Goal: Task Accomplishment & Management: Manage account settings

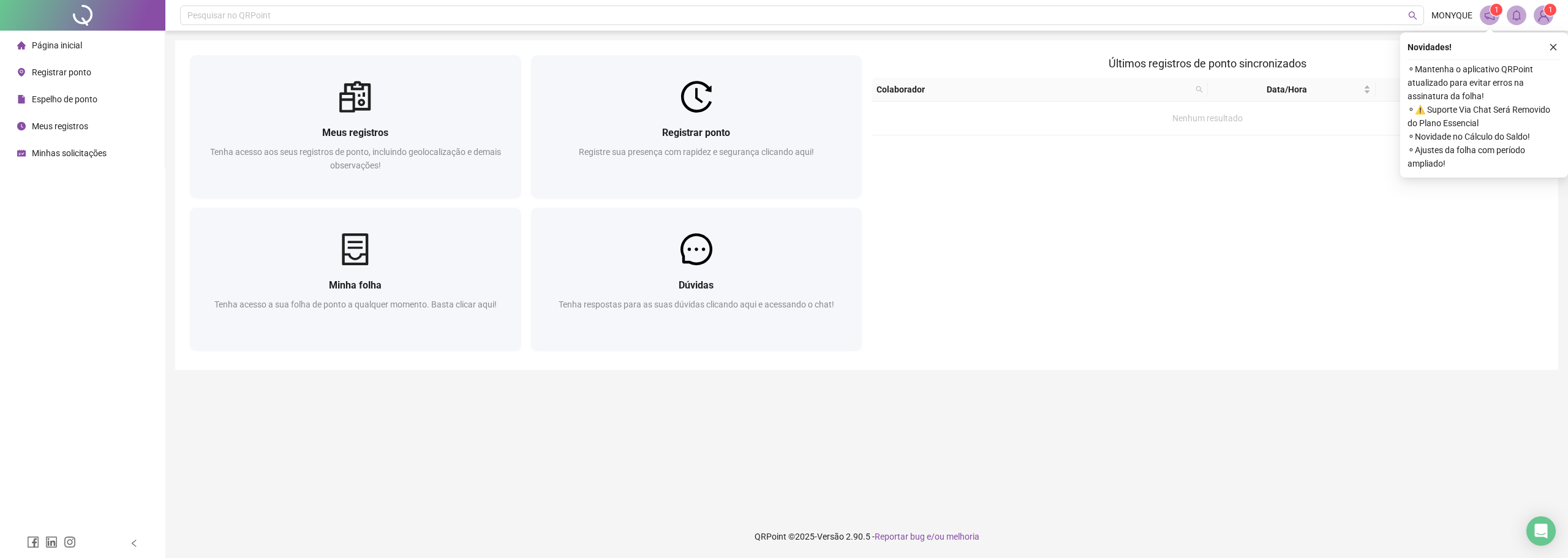
click at [78, 128] on span "Meus registros" at bounding box center [60, 126] width 56 height 10
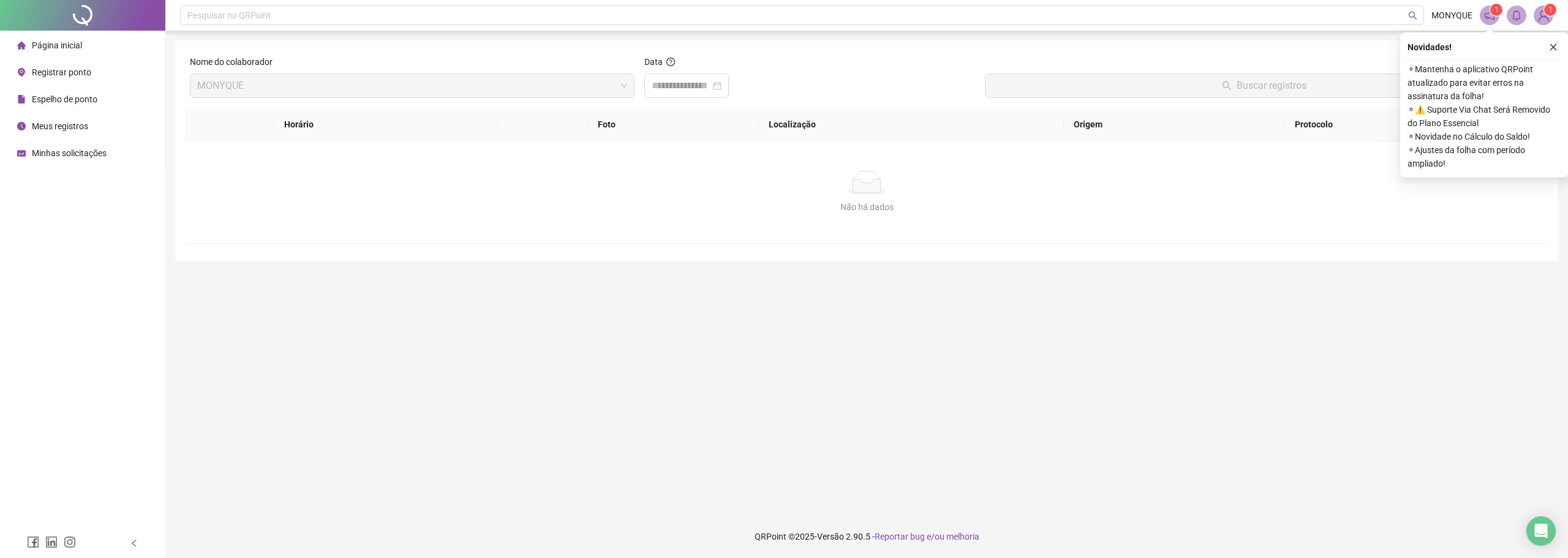
click at [58, 92] on div "Espelho de ponto" at bounding box center [57, 99] width 80 height 25
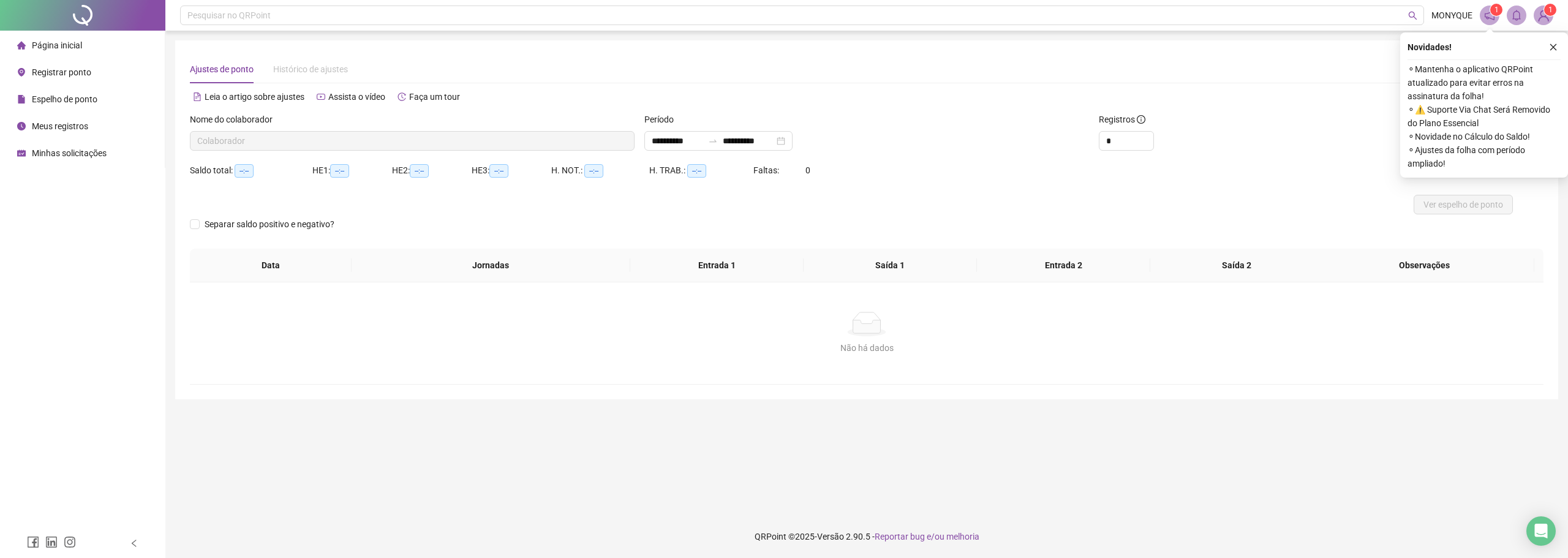
type input "**********"
click at [58, 70] on span "Registrar ponto" at bounding box center [61, 72] width 59 height 10
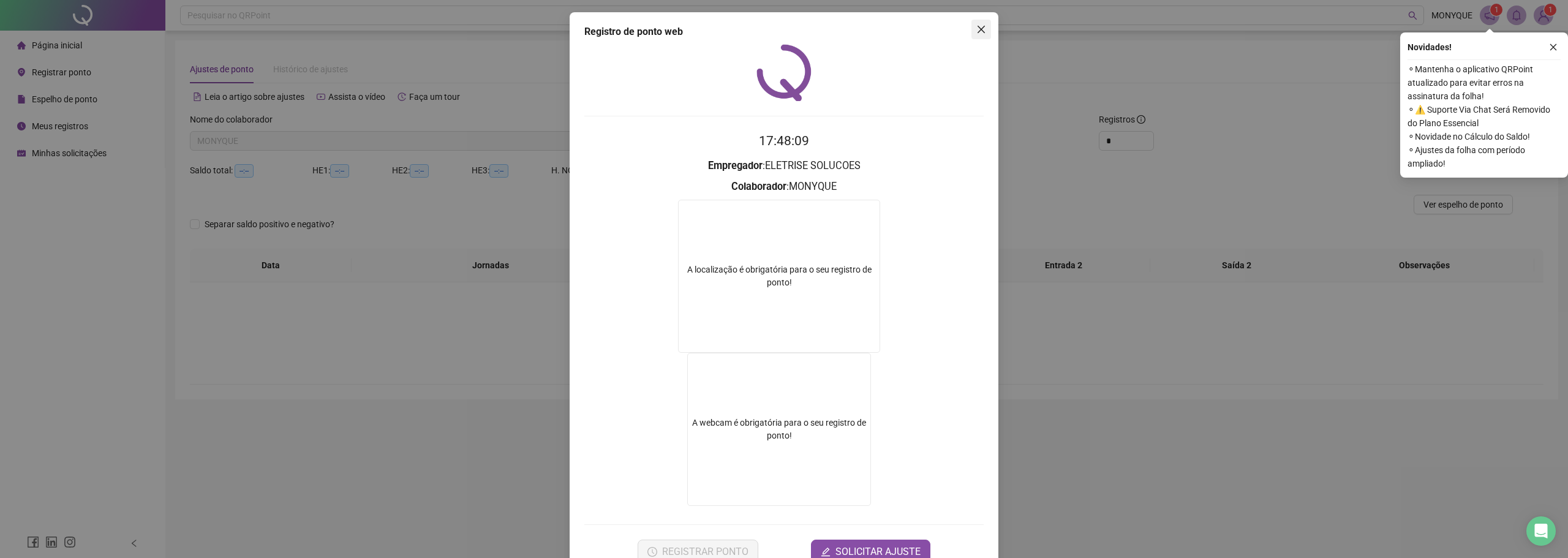
click at [978, 27] on icon "close" at bounding box center [981, 29] width 10 height 10
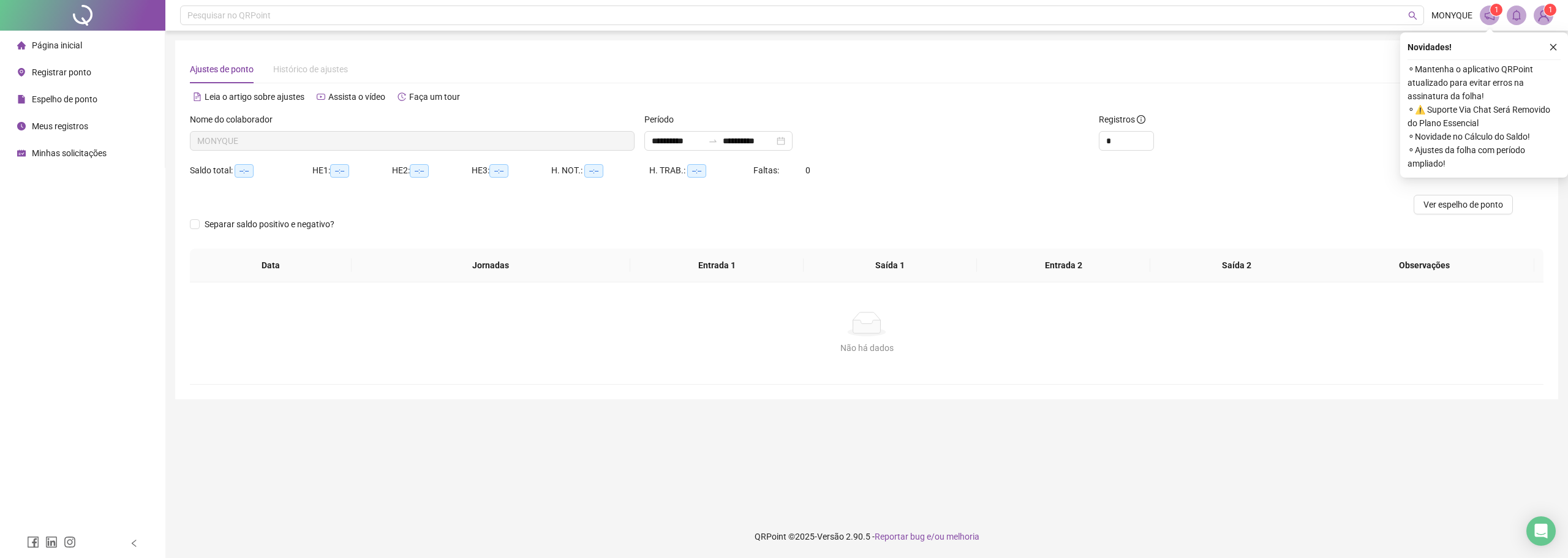
click at [51, 42] on span "Página inicial" at bounding box center [57, 45] width 51 height 10
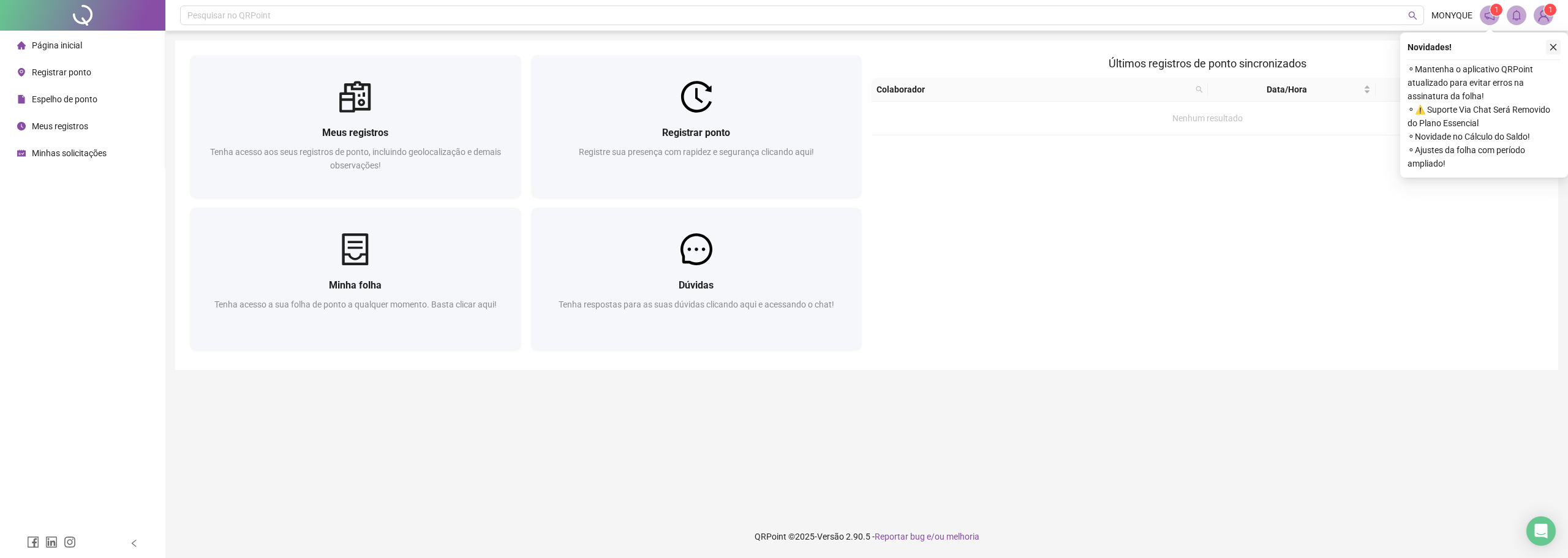
click at [1554, 46] on icon "close" at bounding box center [1553, 47] width 9 height 9
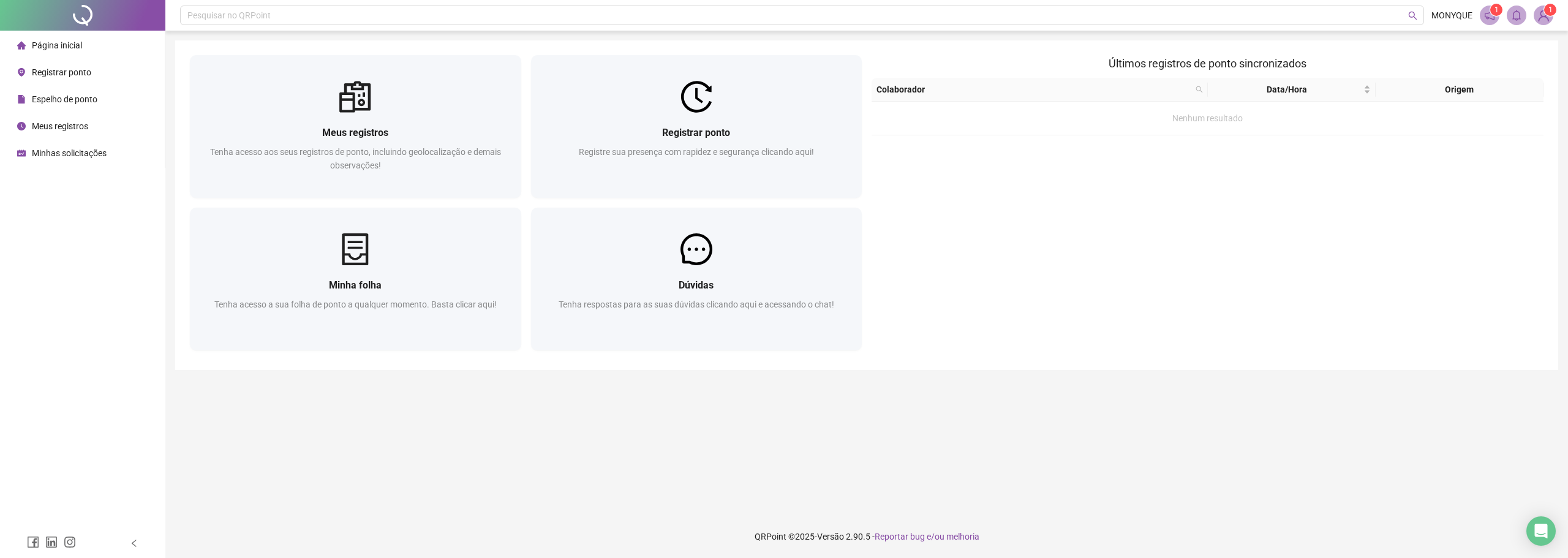
click at [1490, 16] on icon "notification" at bounding box center [1490, 15] width 11 height 11
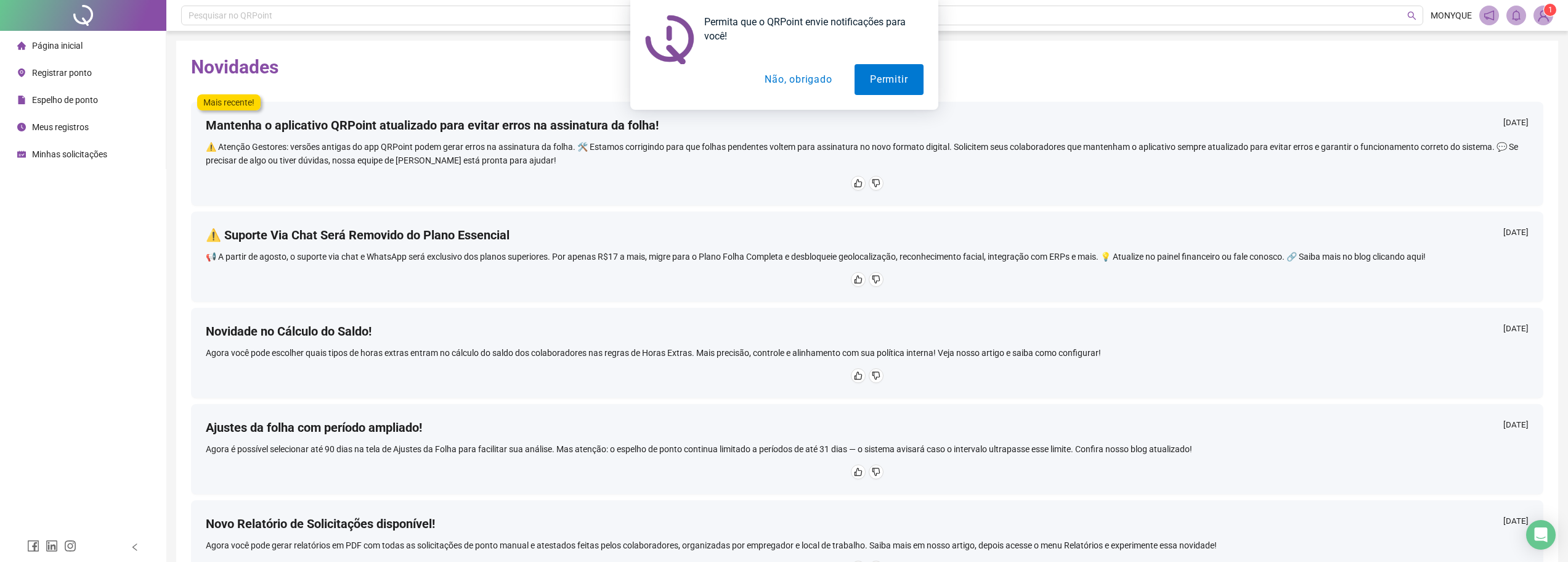
click at [818, 78] on button "Não, obrigado" at bounding box center [798, 80] width 98 height 31
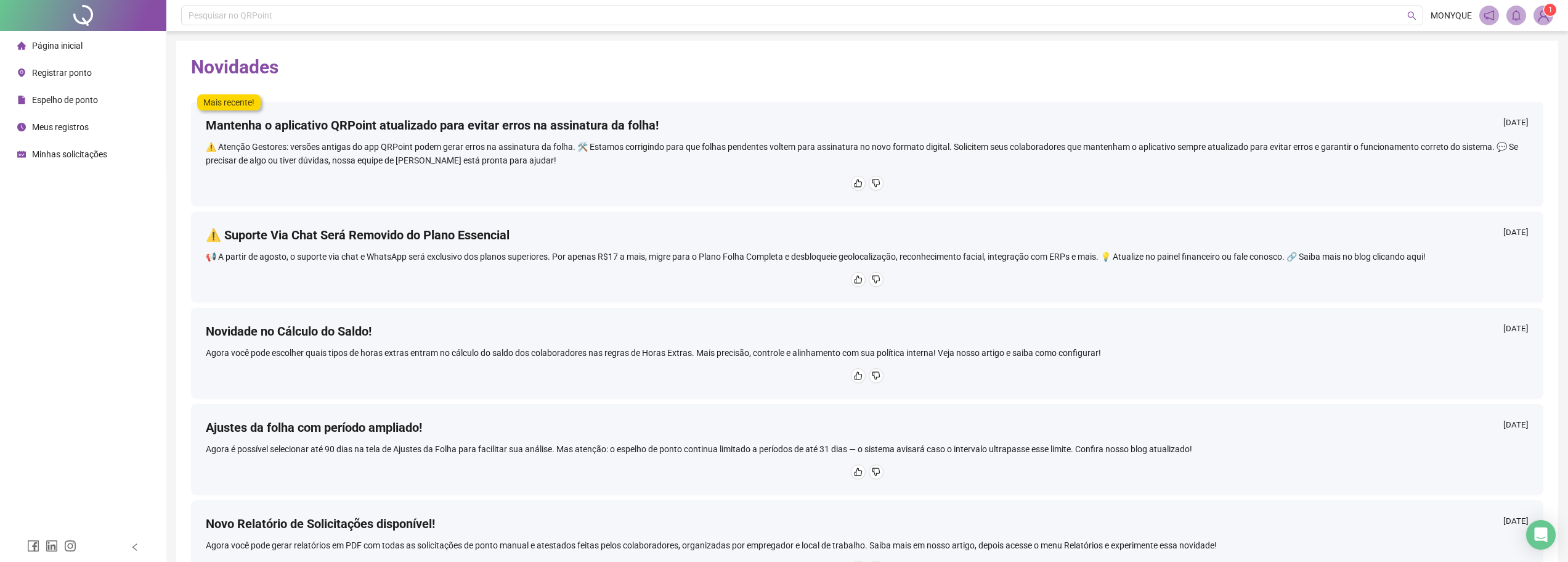
click at [64, 45] on span "Página inicial" at bounding box center [58, 45] width 51 height 10
